Goal: Information Seeking & Learning: Learn about a topic

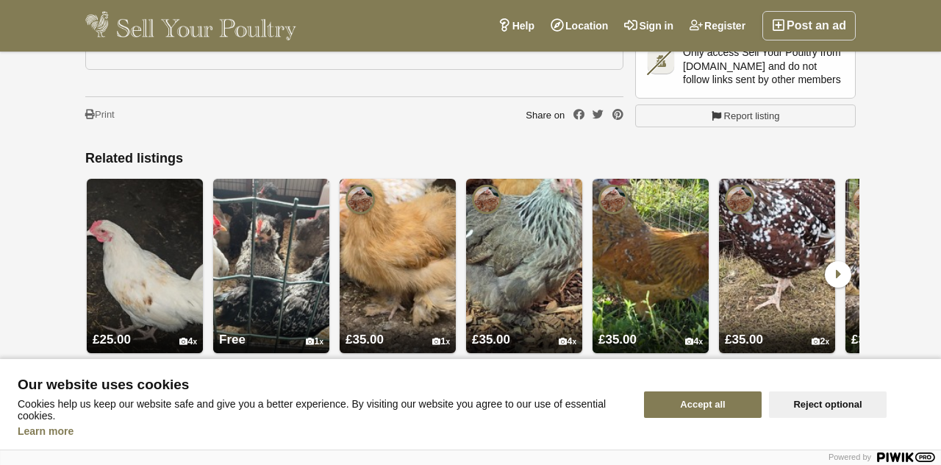
scroll to position [2621, 0]
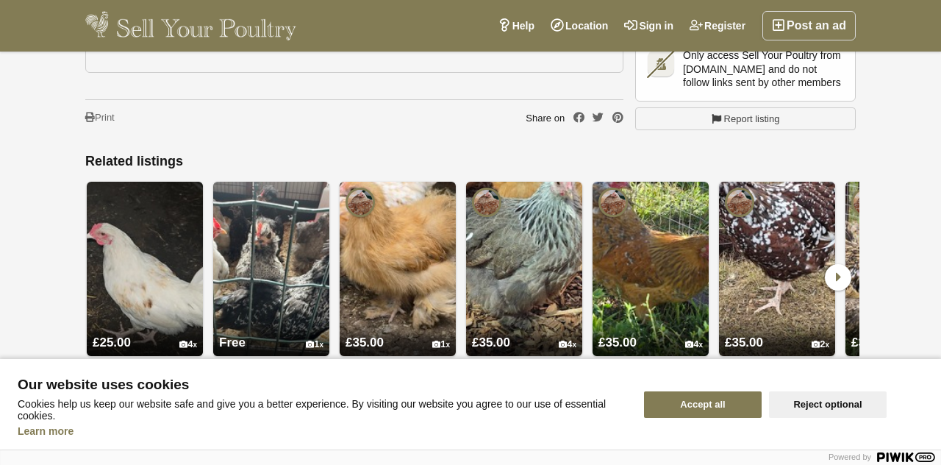
click at [831, 264] on icon at bounding box center [838, 277] width 26 height 26
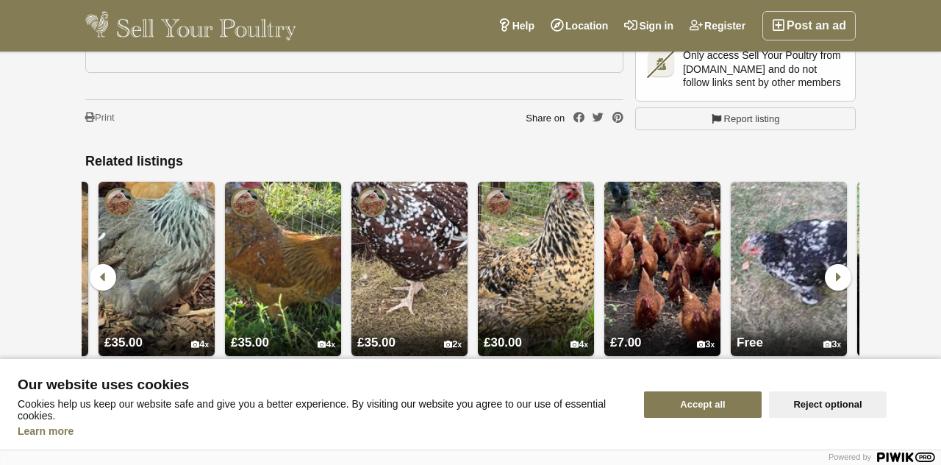
scroll to position [0, 506]
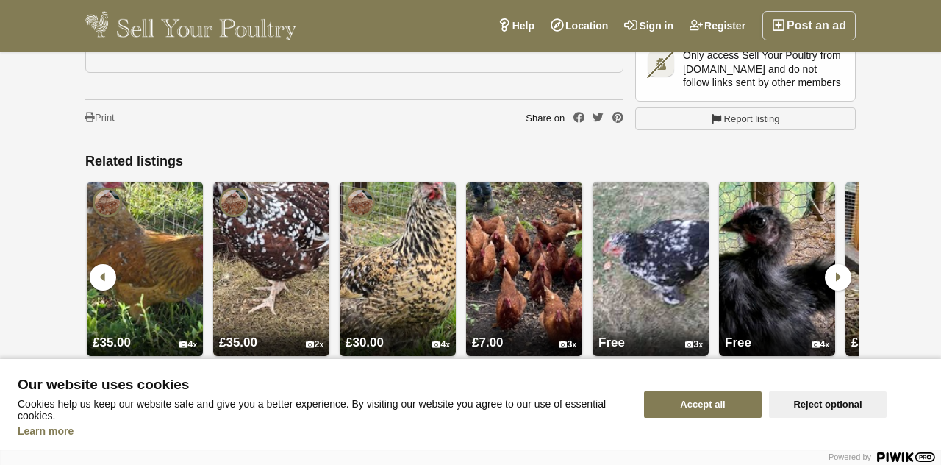
click at [834, 258] on div at bounding box center [836, 277] width 38 height 38
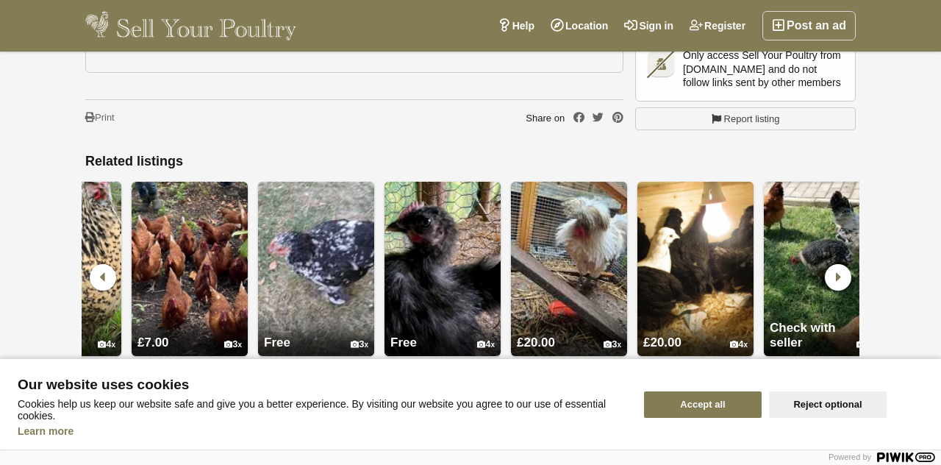
scroll to position [0, 1012]
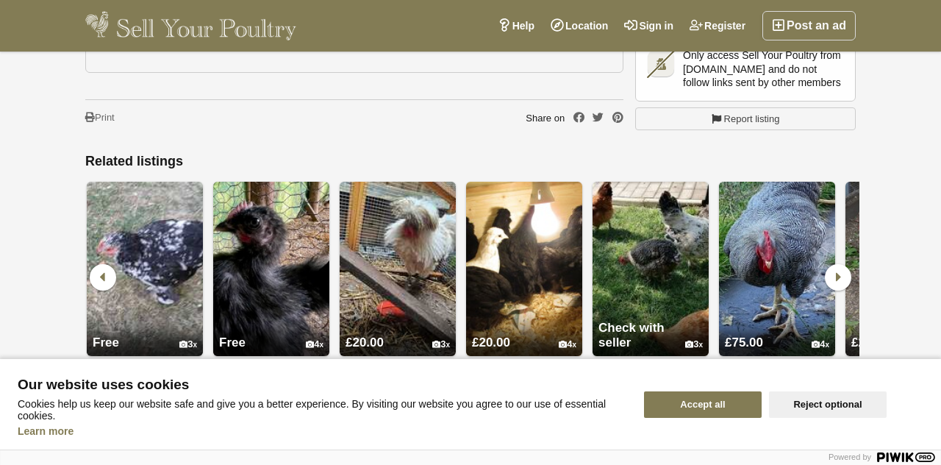
click at [819, 253] on img at bounding box center [777, 269] width 116 height 174
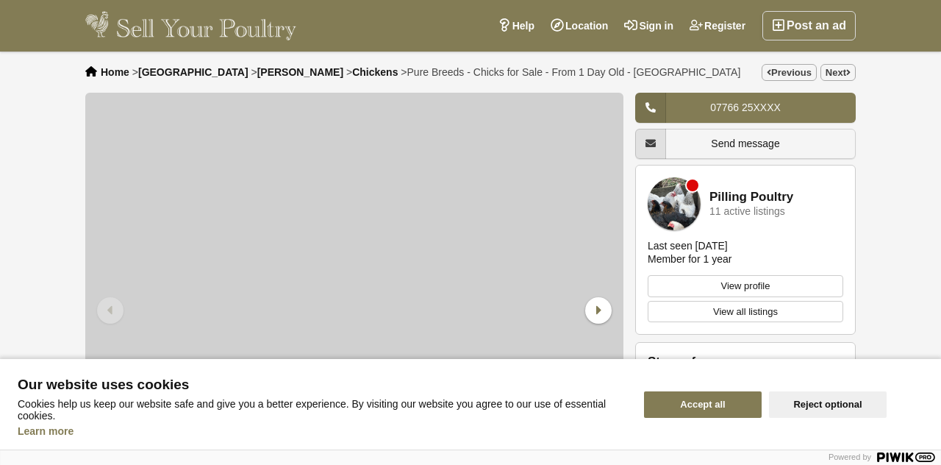
scroll to position [2621, 0]
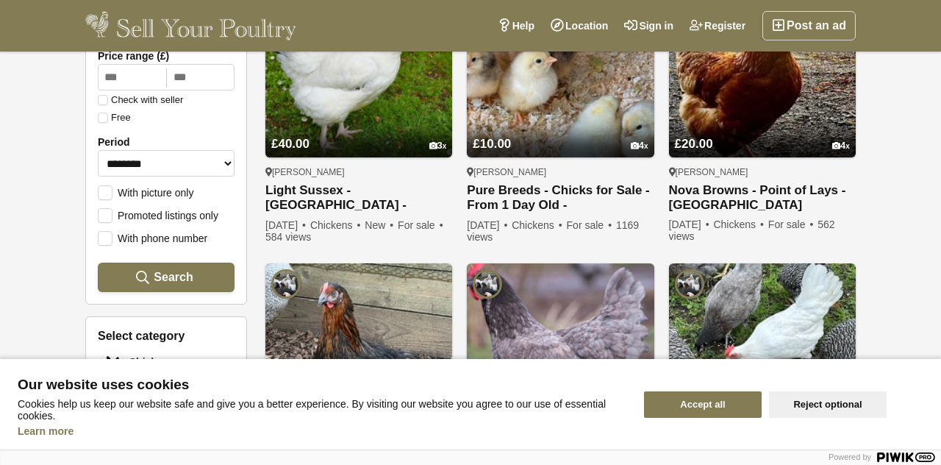
scroll to position [301, 0]
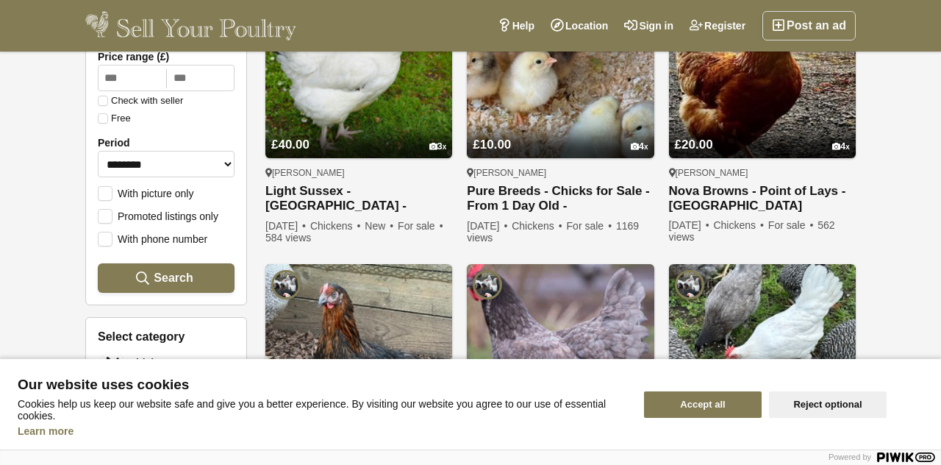
click at [634, 157] on link "£10.00 4" at bounding box center [560, 134] width 187 height 49
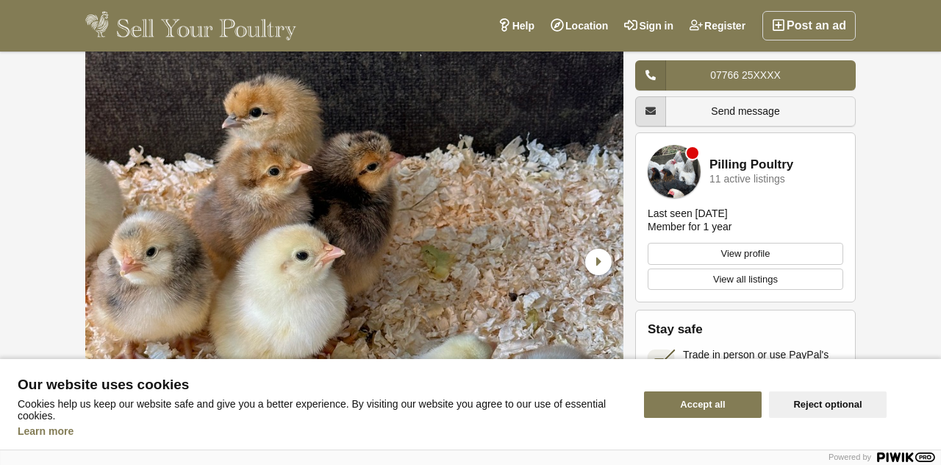
scroll to position [46, 0]
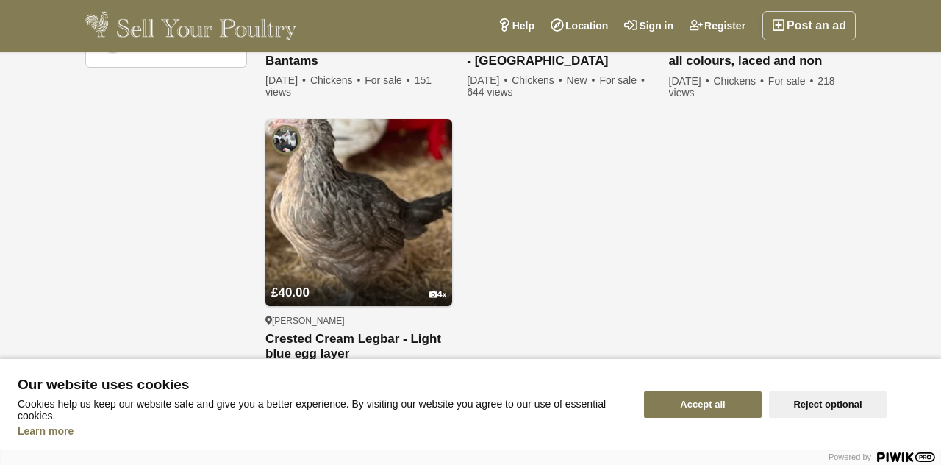
scroll to position [1031, 0]
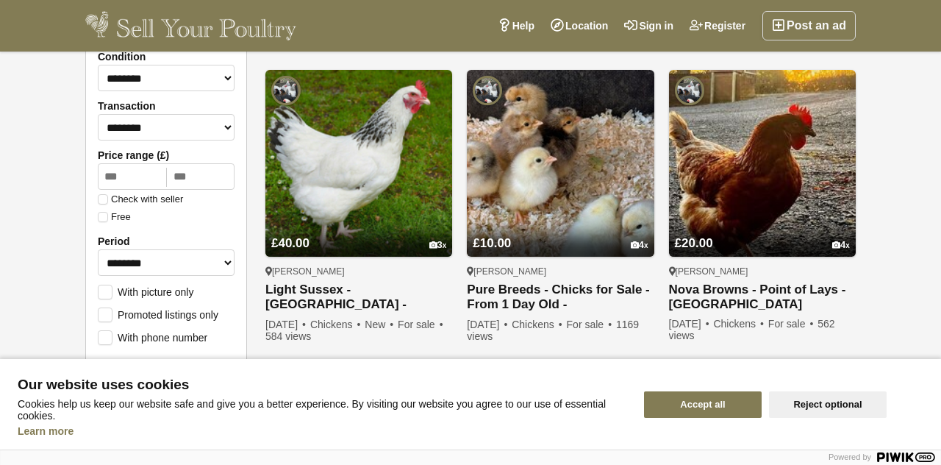
scroll to position [207, 0]
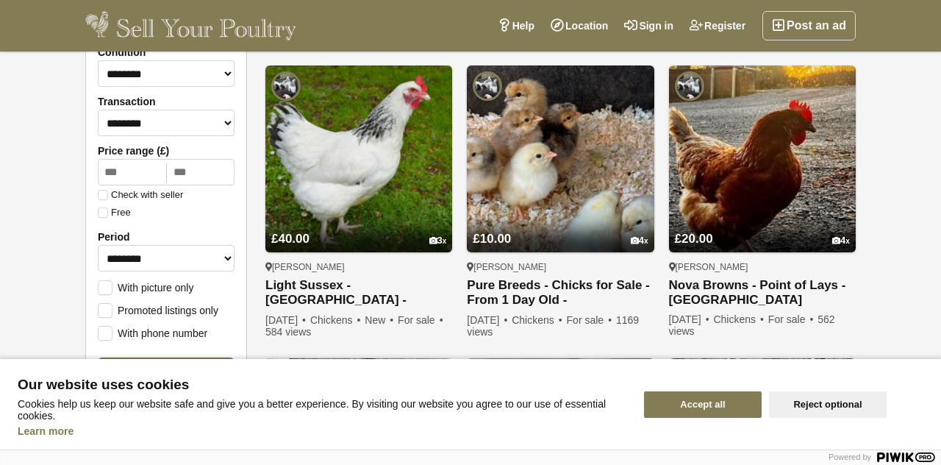
click at [575, 226] on link "£10.00 4" at bounding box center [560, 228] width 187 height 49
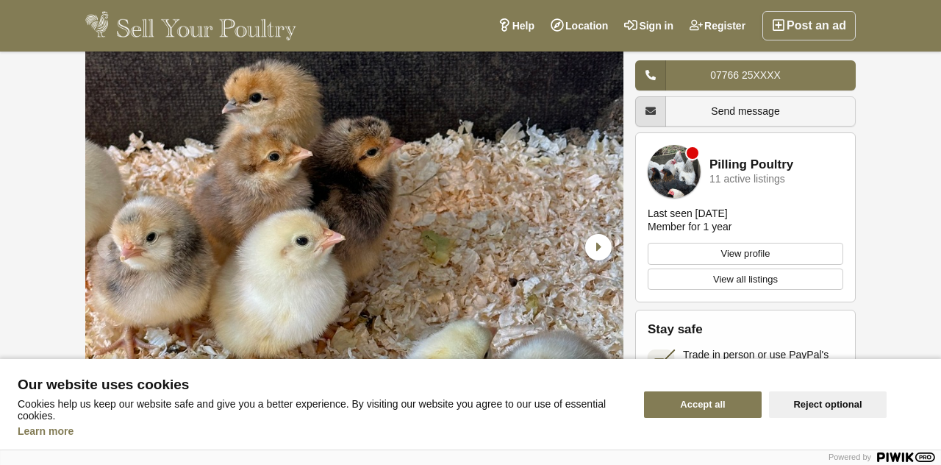
scroll to position [60, 0]
